Goal: Navigation & Orientation: Find specific page/section

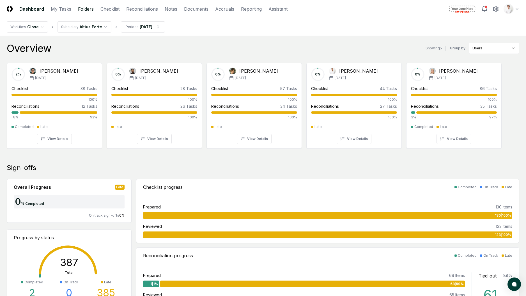
click at [90, 10] on link "Folders" at bounding box center [86, 9] width 16 height 7
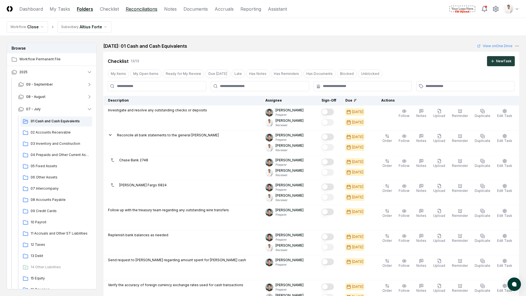
click at [138, 7] on link "Reconciliations" at bounding box center [142, 9] width 32 height 7
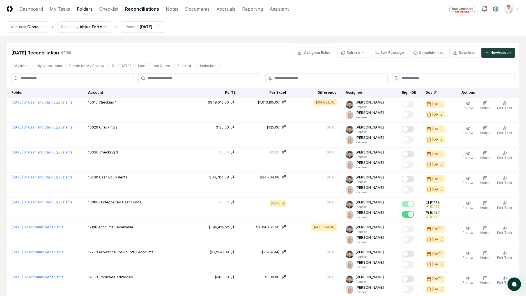
click at [89, 9] on link "Folders" at bounding box center [85, 9] width 16 height 7
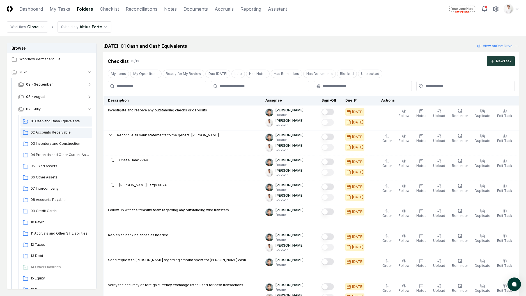
click at [60, 129] on div "02 Accounts Receivable" at bounding box center [56, 133] width 72 height 10
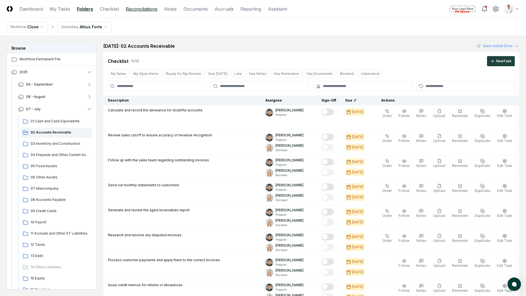
click at [132, 11] on link "Reconciliations" at bounding box center [142, 9] width 32 height 7
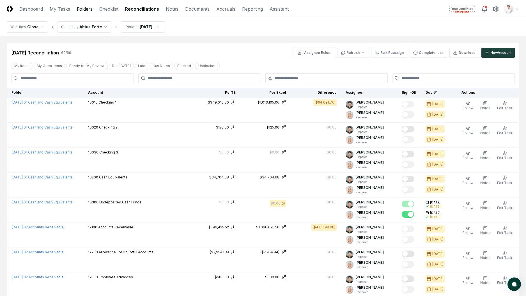
click at [85, 10] on link "Folders" at bounding box center [85, 9] width 16 height 7
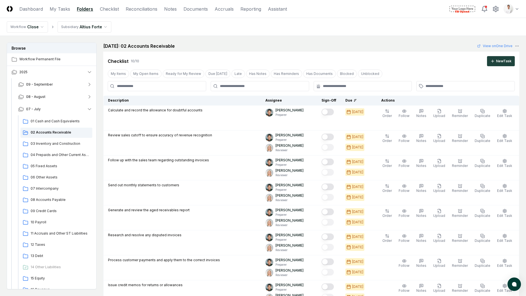
click at [255, 46] on div "[DATE]: 02 Accounts Receivable View on One Drive" at bounding box center [311, 46] width 416 height 7
